Goal: Information Seeking & Learning: Learn about a topic

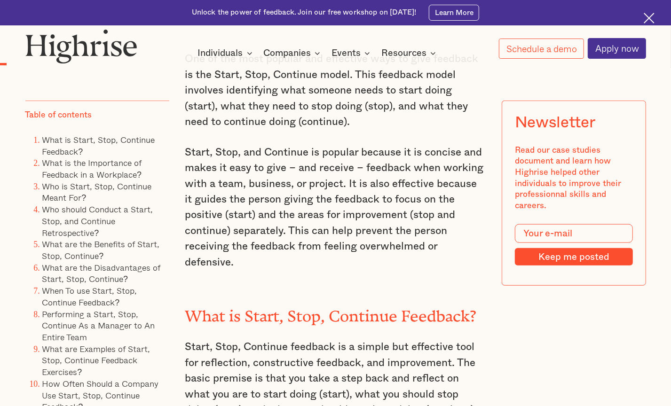
scroll to position [658, 0]
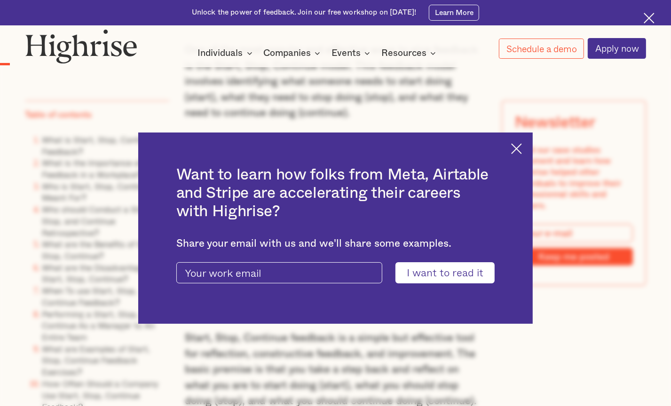
click at [521, 144] on img at bounding box center [516, 148] width 11 height 11
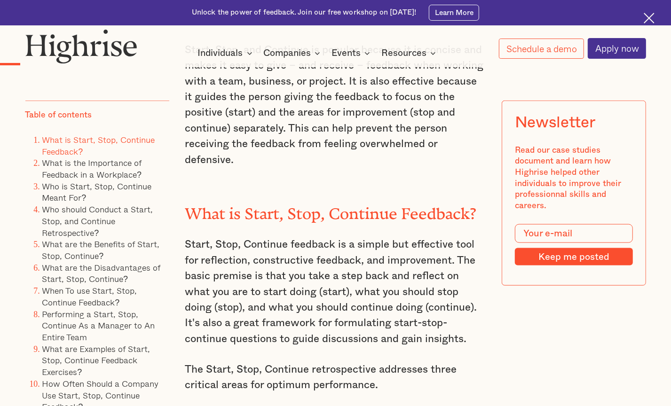
scroll to position [893, 0]
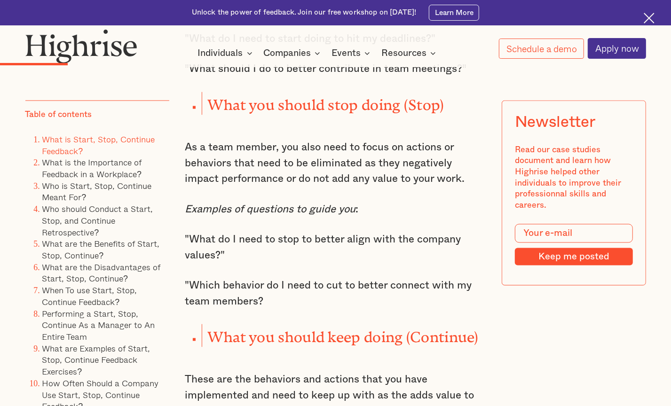
scroll to position [1316, 0]
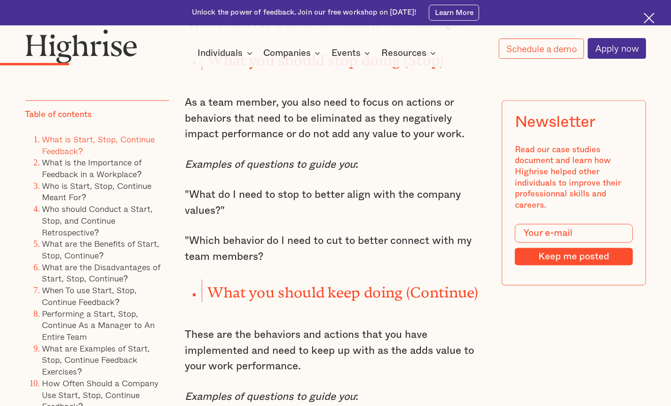
click at [284, 245] on p ""Which behavior do I need to cut to better connect with my team members?" at bounding box center [335, 248] width 301 height 31
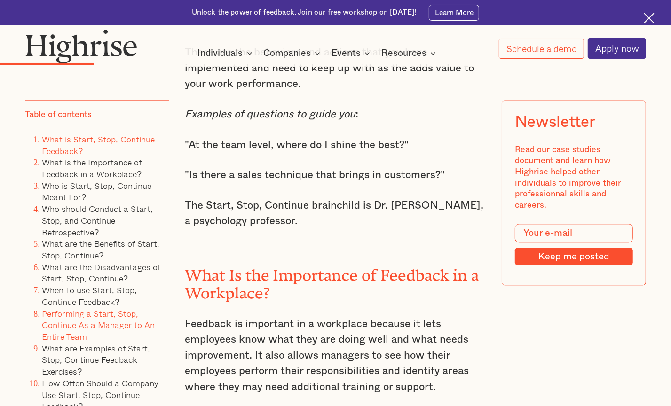
click at [86, 314] on link "Performing a Start, Stop, Continue As a Manager to An Entire Team" at bounding box center [98, 325] width 113 height 36
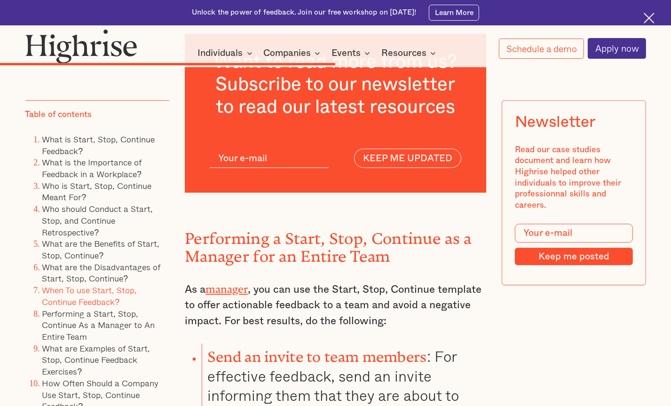
click at [27, 148] on ol "What is Start, Stop, Continue Feedback? What is the Importance of Feedback in a…" at bounding box center [97, 279] width 144 height 291
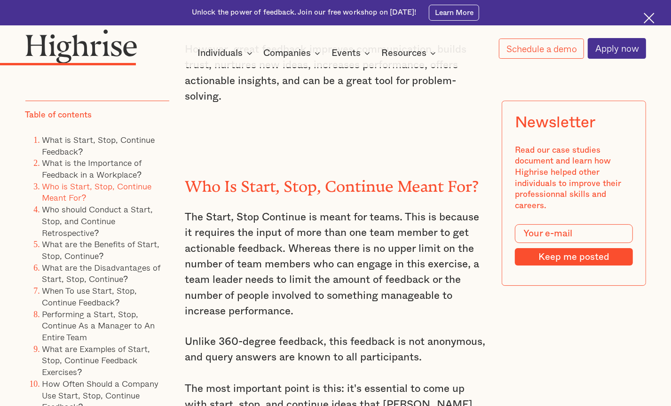
scroll to position [2058, 0]
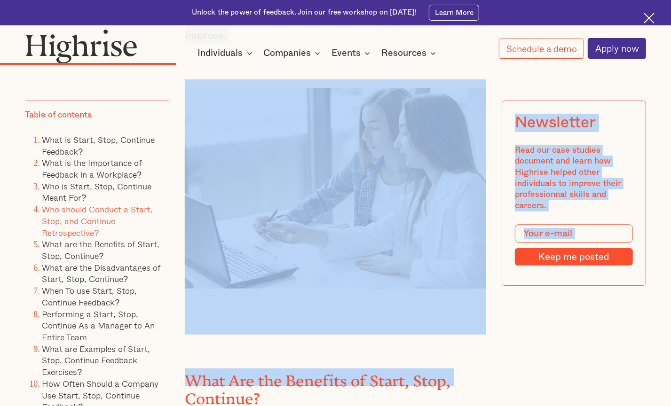
drag, startPoint x: 141, startPoint y: 405, endPoint x: 141, endPoint y: 418, distance: 13.6
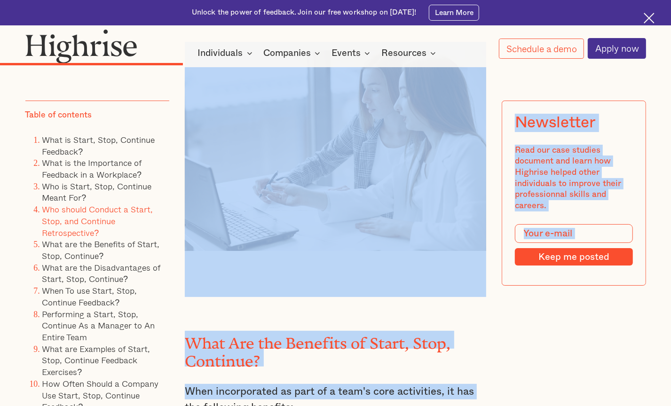
scroll to position [2658, 0]
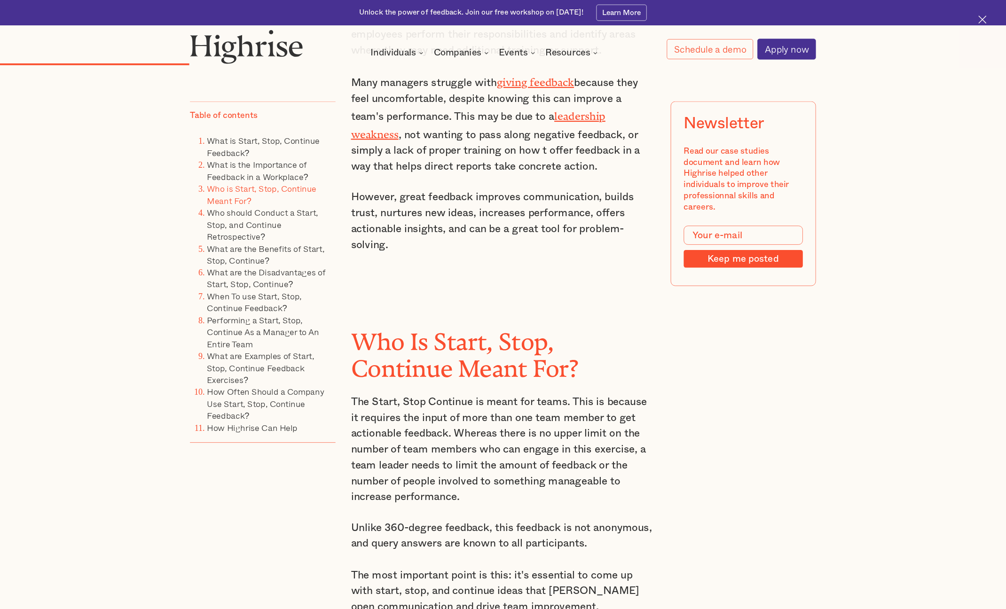
scroll to position [2658, 0]
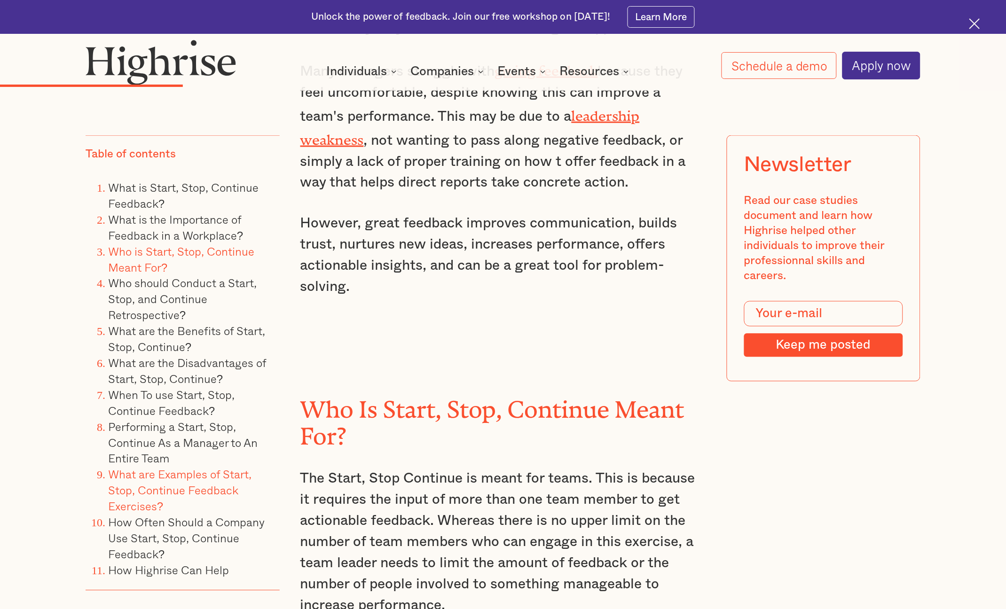
click at [220, 406] on link "What are Examples of Start, Stop, Continue Feedback Exercises?" at bounding box center [179, 490] width 143 height 49
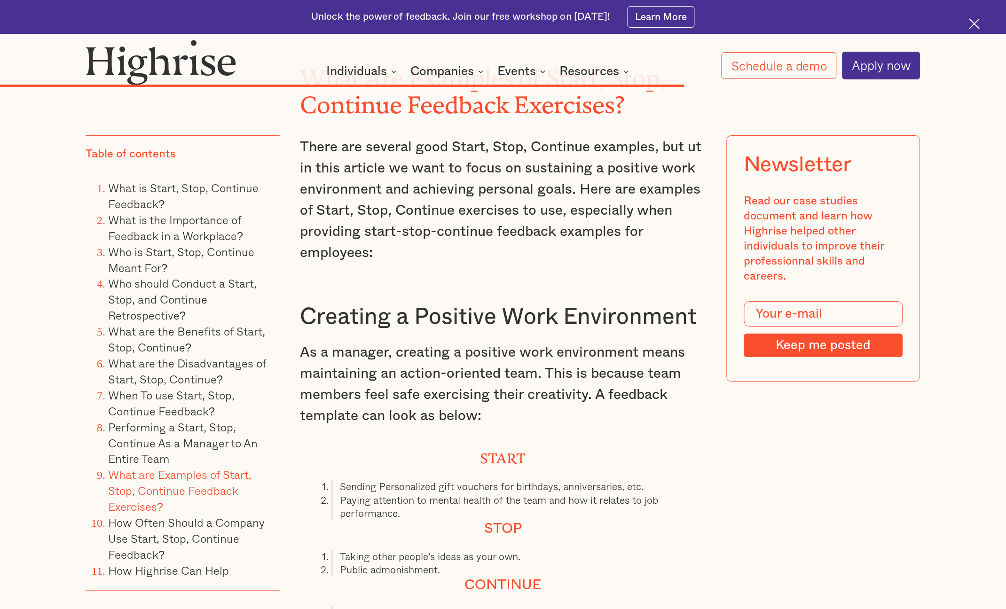
scroll to position [7799, 0]
click at [207, 365] on link "What are the Disadvantages of Start, Stop, Continue?" at bounding box center [187, 370] width 158 height 33
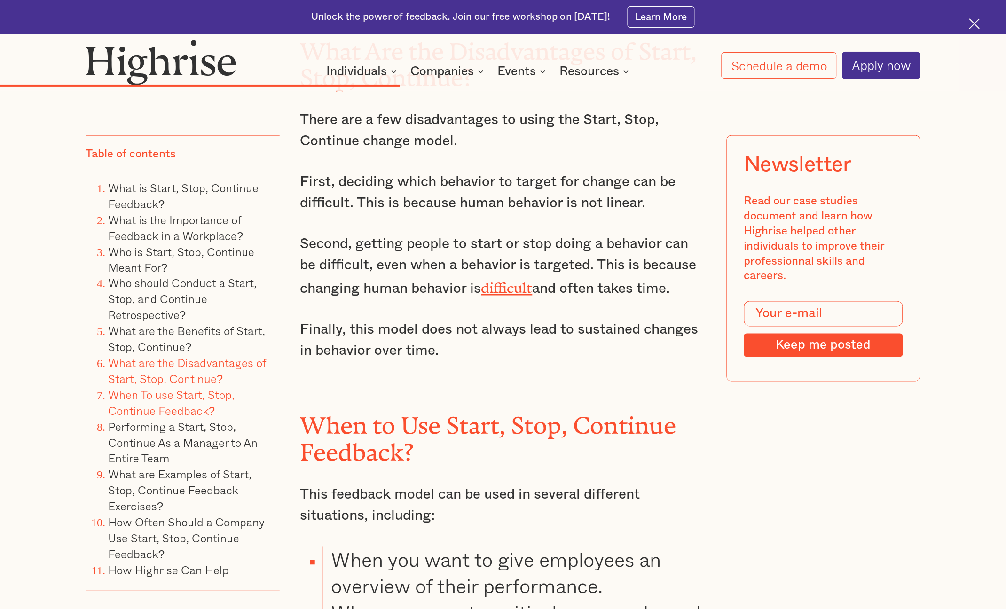
scroll to position [4846, 0]
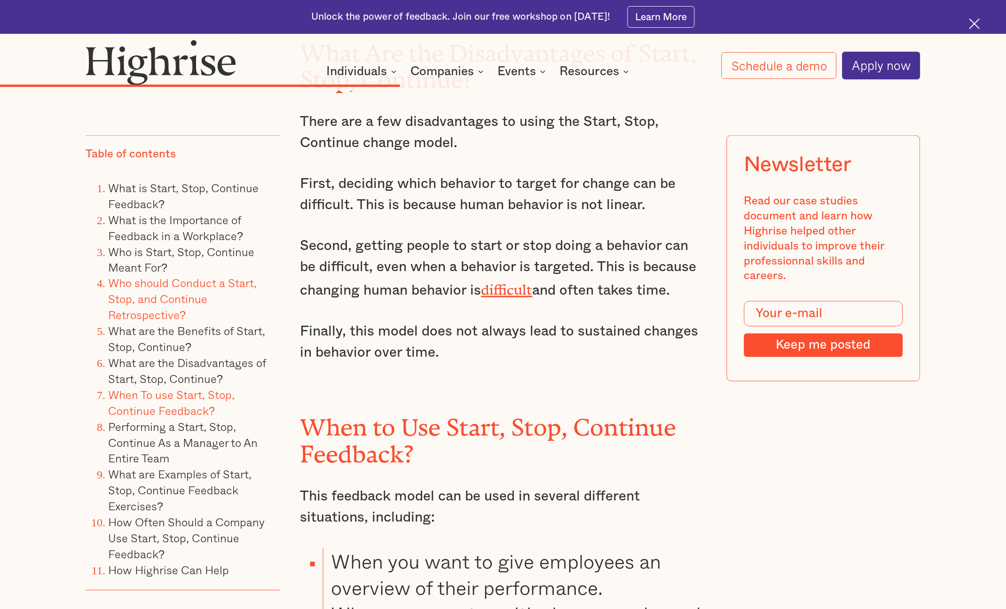
click at [187, 293] on link "Who should Conduct a Start, Stop, and Continue Retrospective?" at bounding box center [182, 299] width 149 height 49
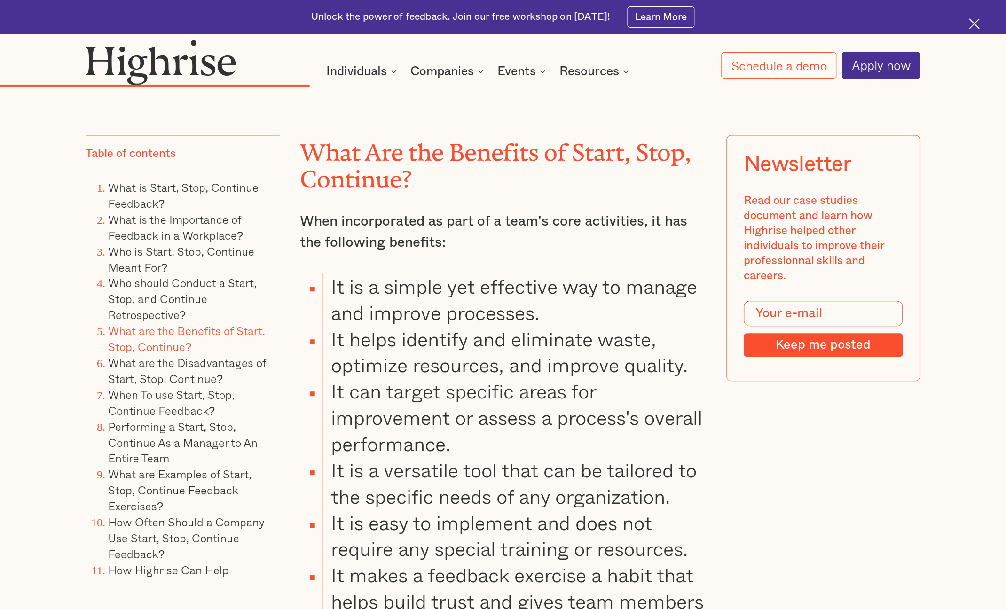
scroll to position [4193, 0]
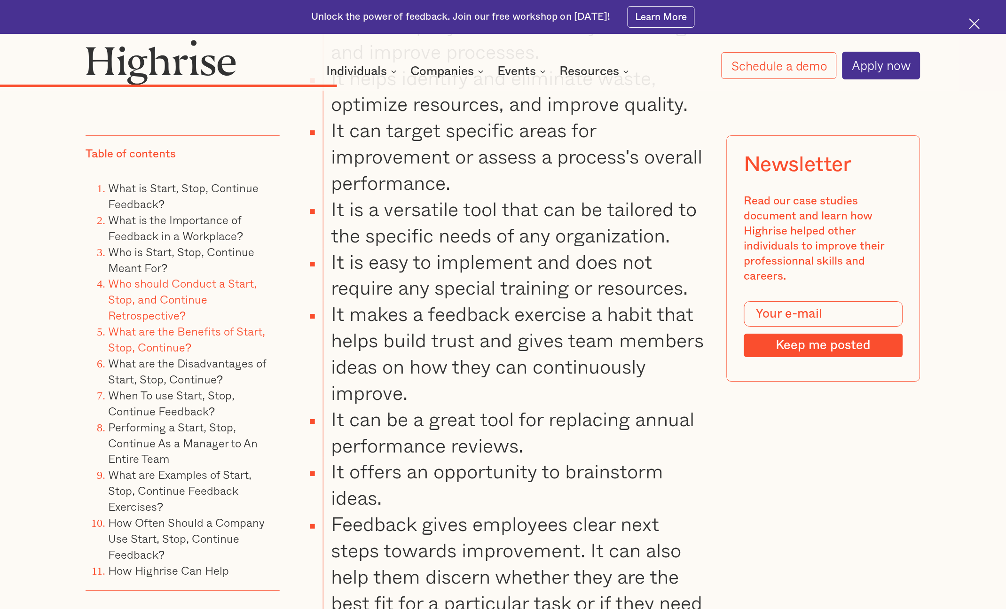
click at [238, 277] on link "Who should Conduct a Start, Stop, and Continue Retrospective?" at bounding box center [182, 299] width 149 height 49
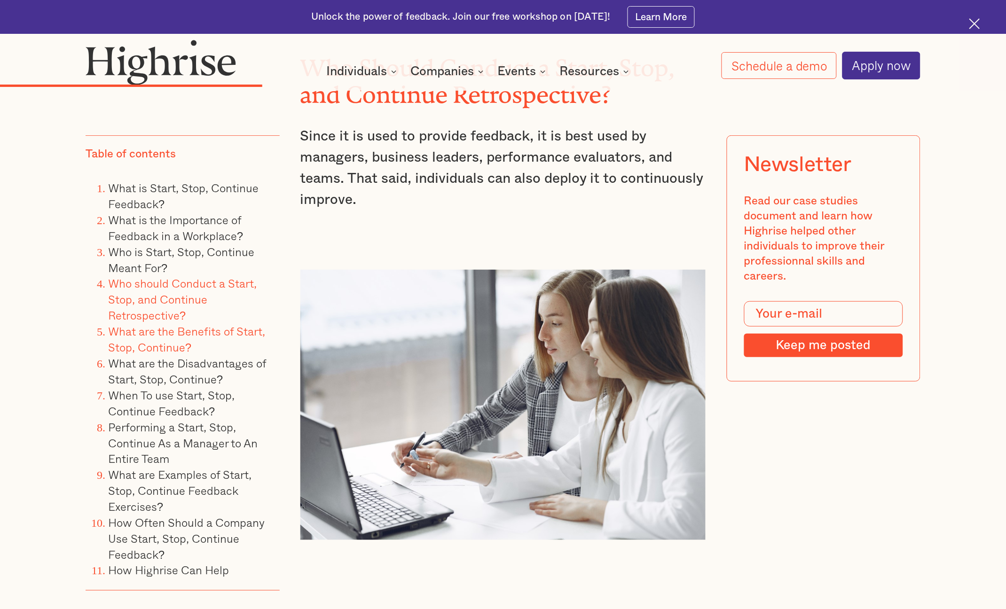
scroll to position [3417, 0]
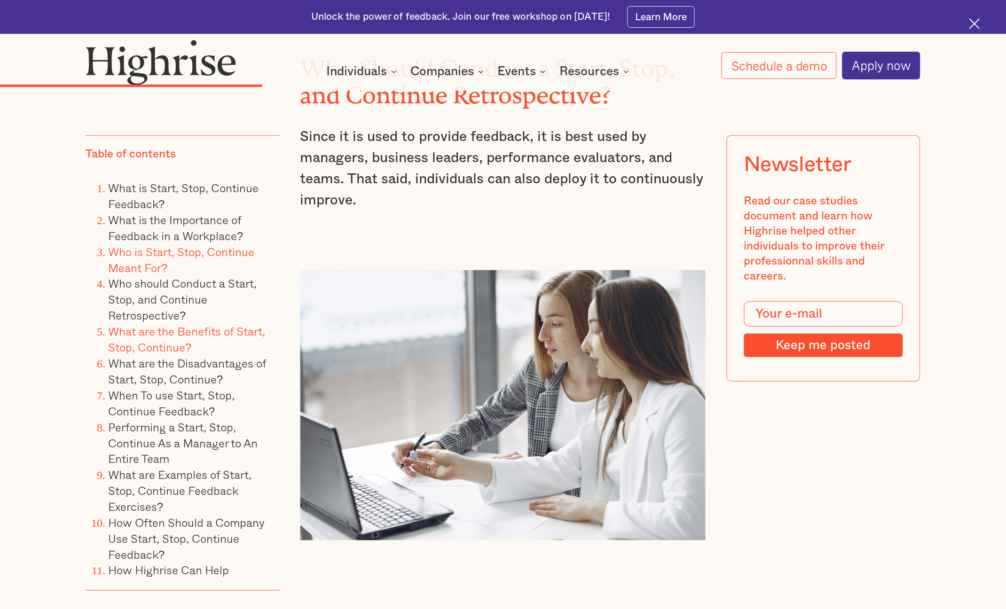
click at [200, 246] on link "Who is Start, Stop, Continue Meant For?" at bounding box center [181, 259] width 146 height 33
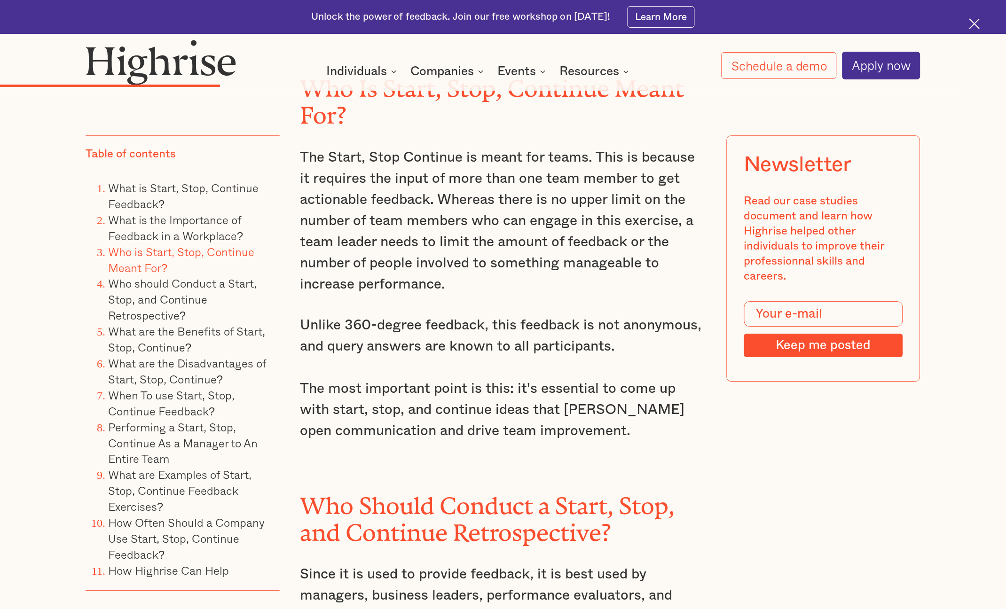
scroll to position [2979, 0]
click at [232, 231] on link "What is the Importance of Feedback in a Workplace?" at bounding box center [175, 227] width 135 height 33
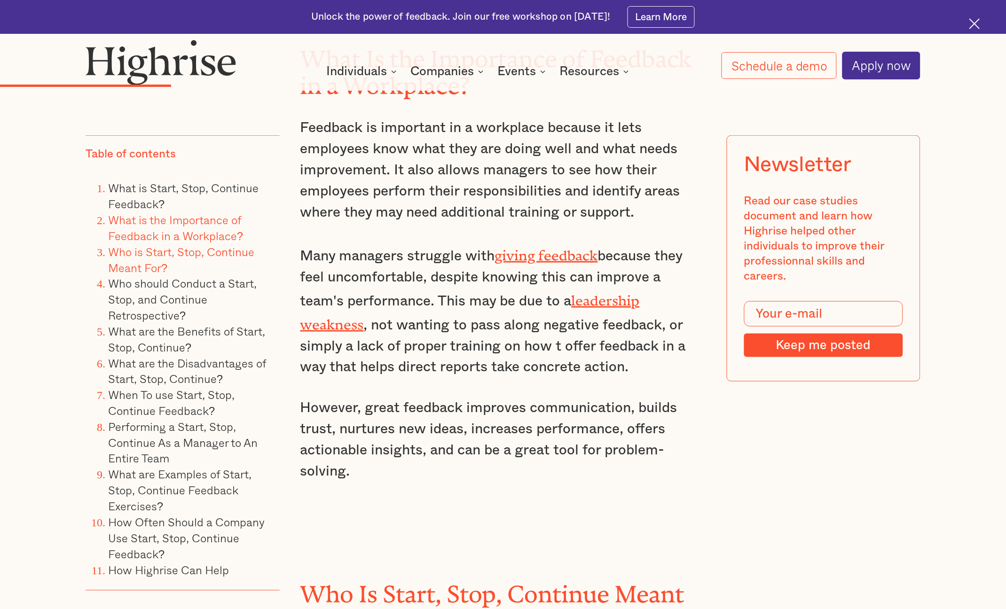
scroll to position [2471, 0]
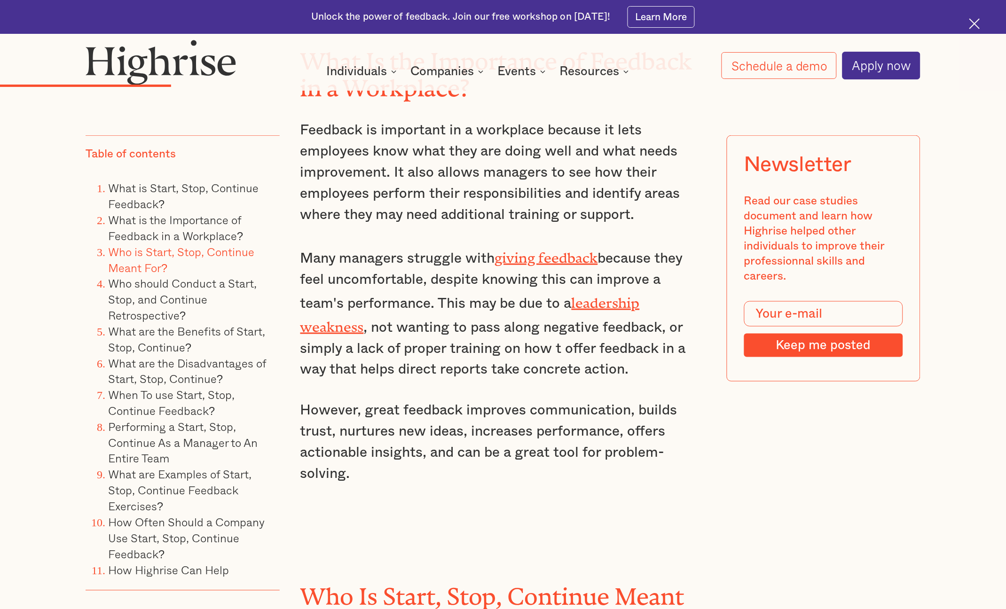
click at [248, 193] on link "What is Start, Stop, Continue Feedback?" at bounding box center [183, 195] width 150 height 33
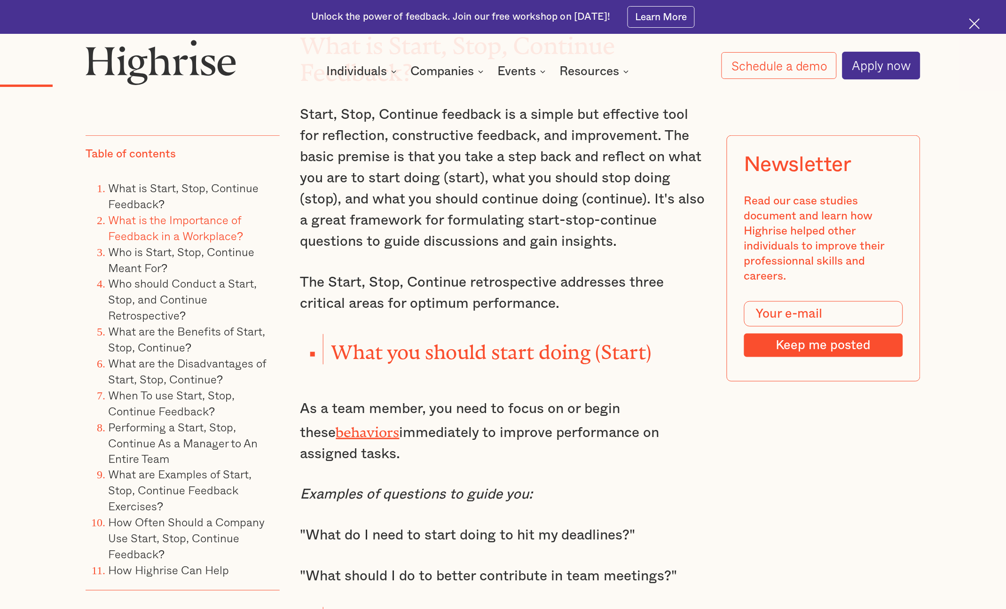
scroll to position [1235, 0]
click at [232, 406] on link "What are Examples of Start, Stop, Continue Feedback Exercises?" at bounding box center [179, 490] width 143 height 49
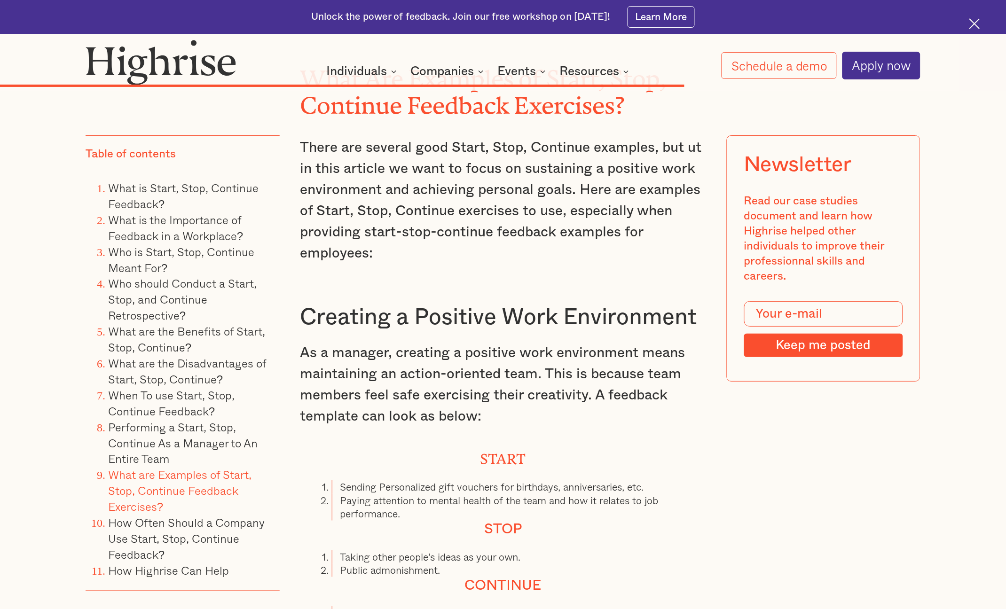
scroll to position [7799, 0]
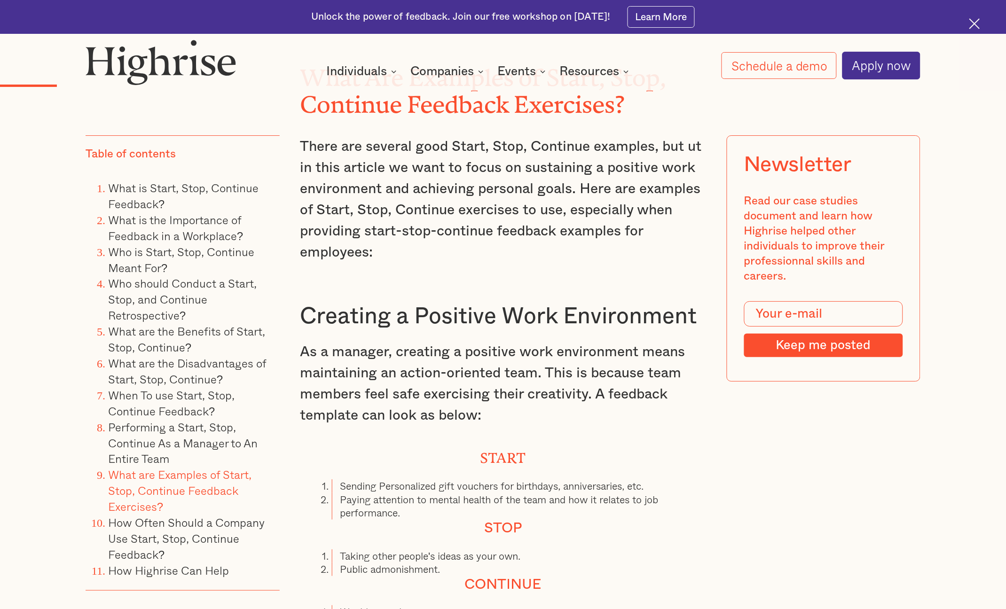
scroll to position [1235, 0]
